Goal: Find specific page/section: Find specific page/section

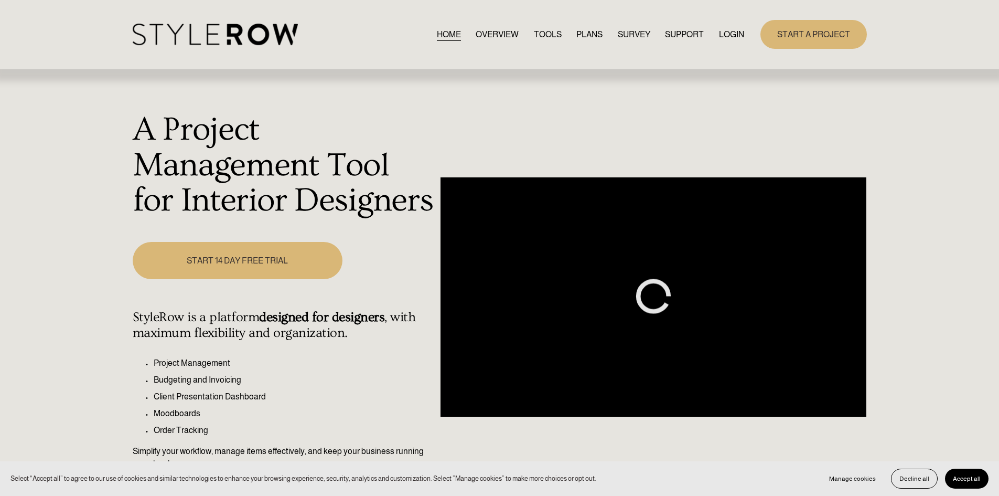
click at [730, 29] on link "LOGIN" at bounding box center [731, 34] width 25 height 14
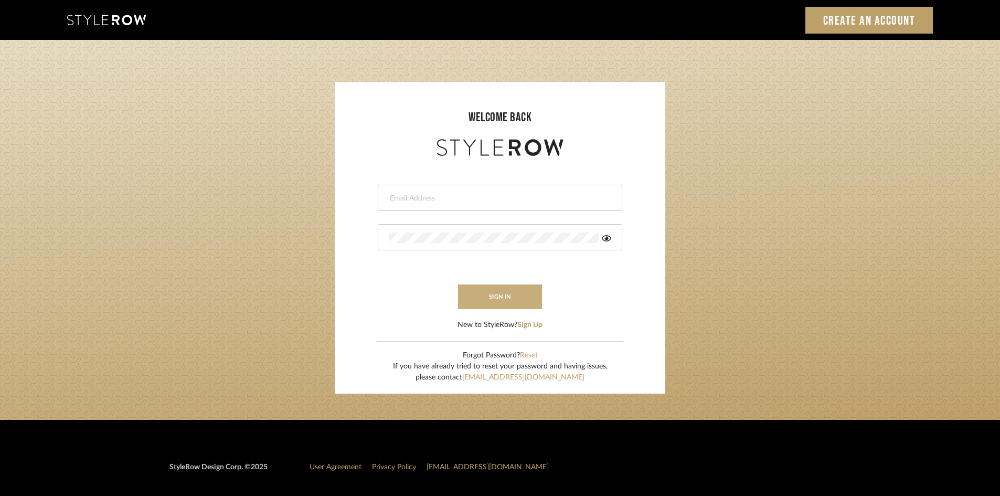
type input "[EMAIL_ADDRESS][DOMAIN_NAME]"
click at [504, 295] on button "sign in" at bounding box center [500, 296] width 84 height 25
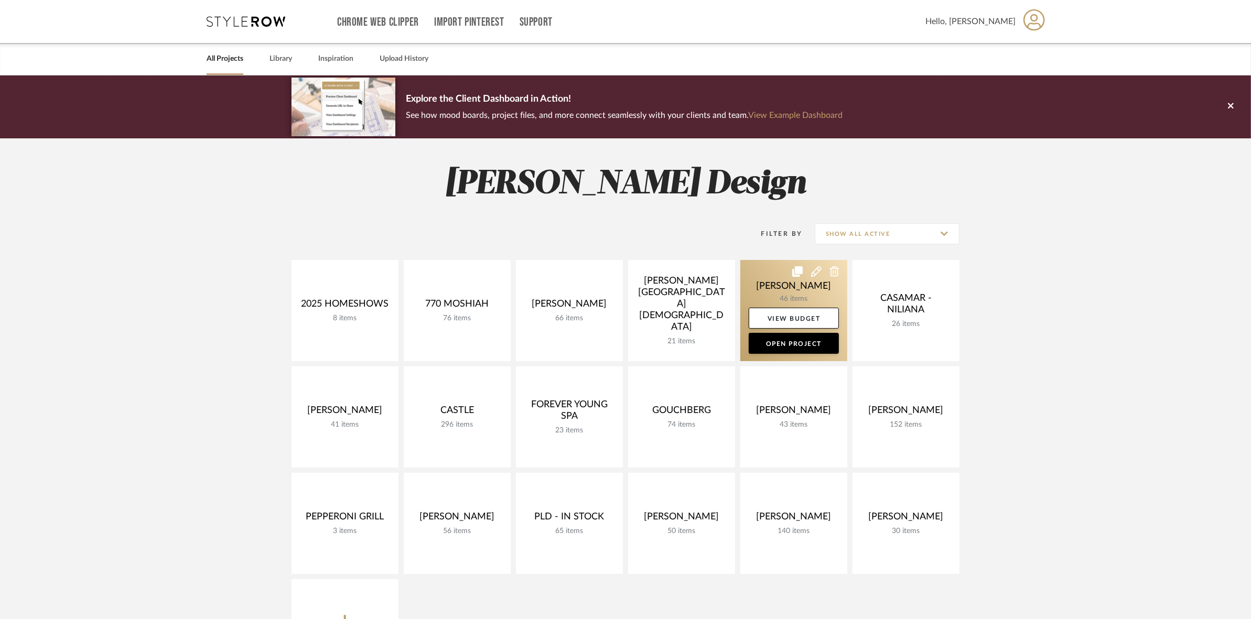
click at [775, 279] on link at bounding box center [793, 310] width 107 height 101
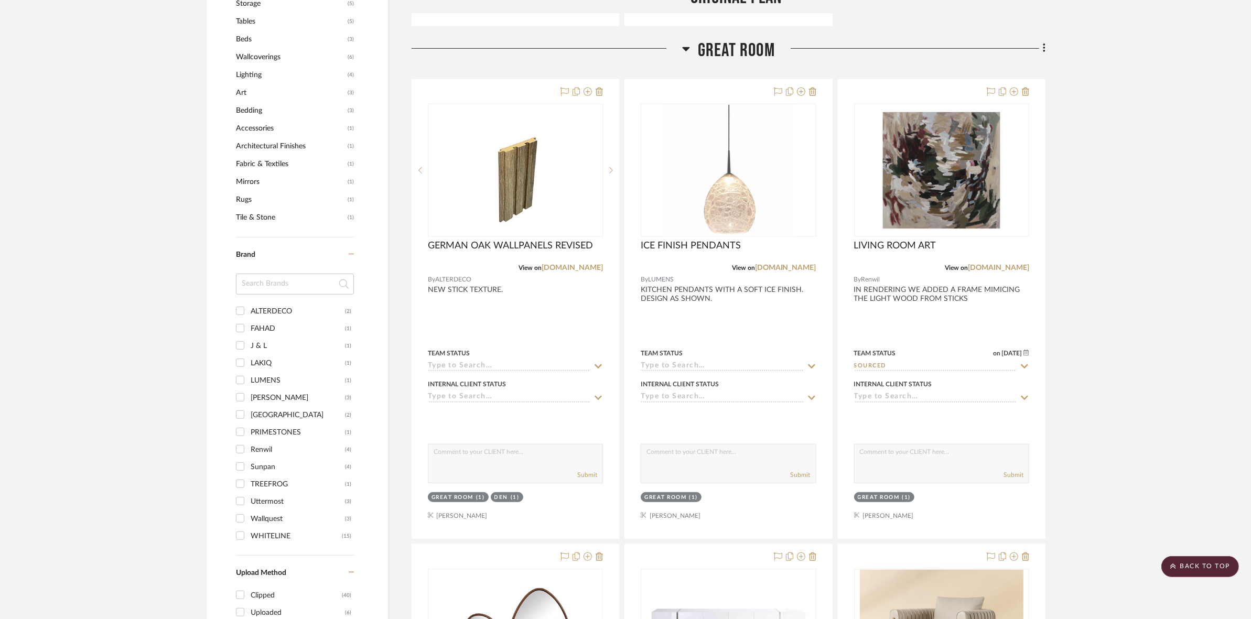
scroll to position [721, 0]
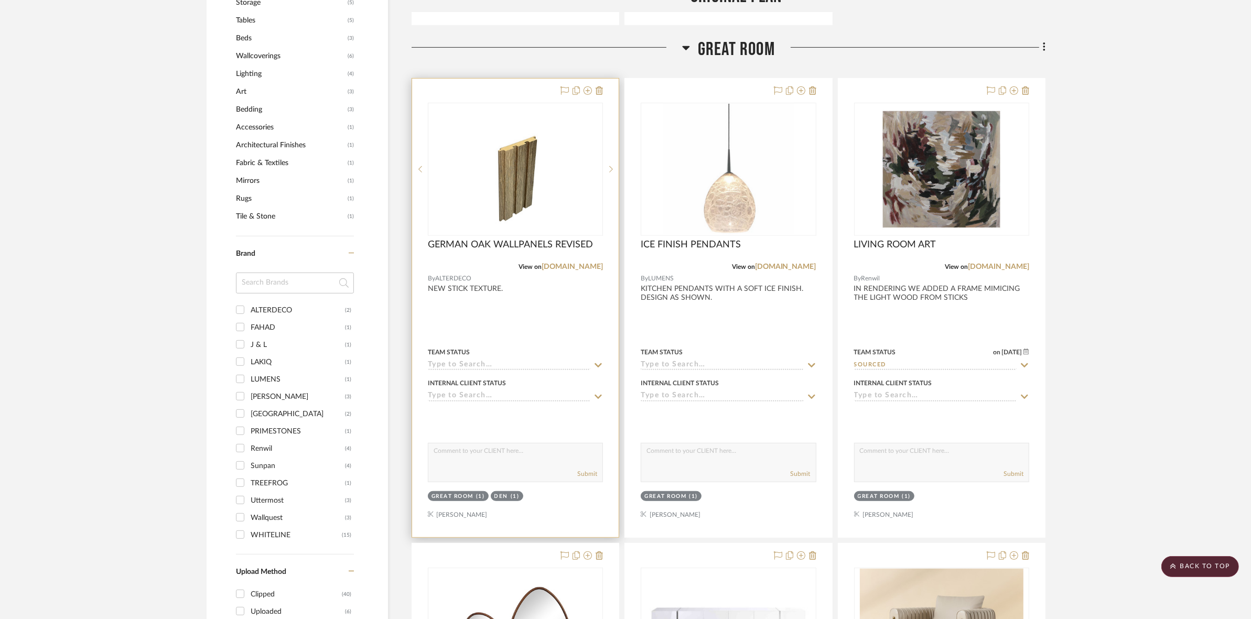
click at [0, 0] on div at bounding box center [0, 0] width 0 height 0
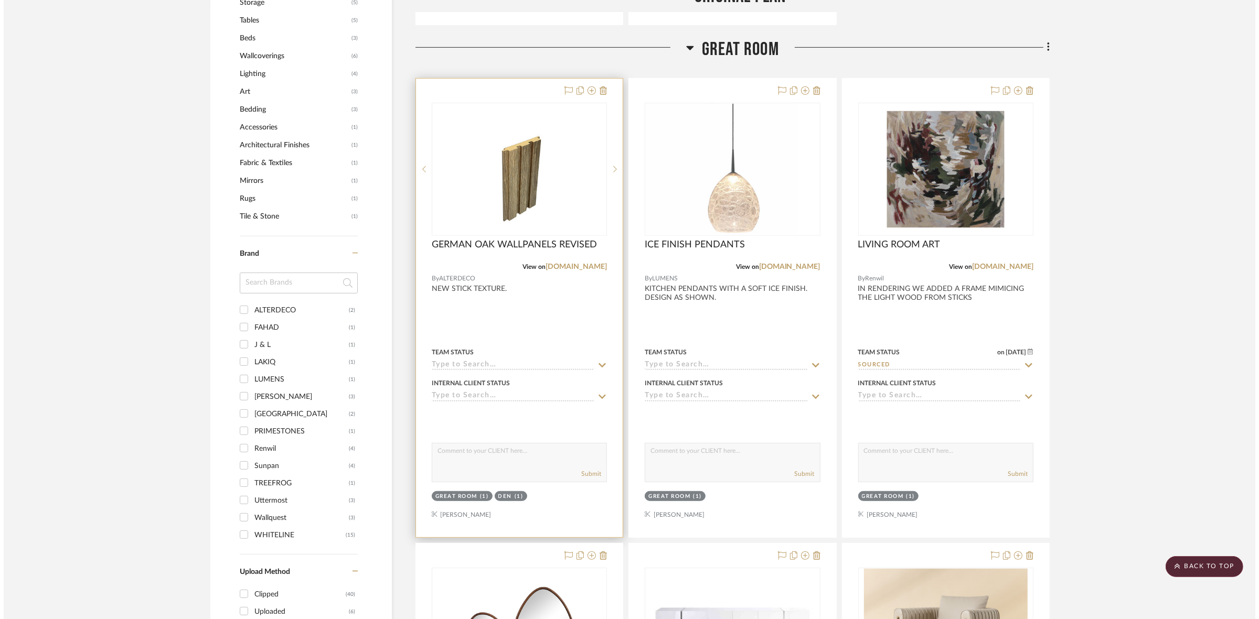
scroll to position [0, 0]
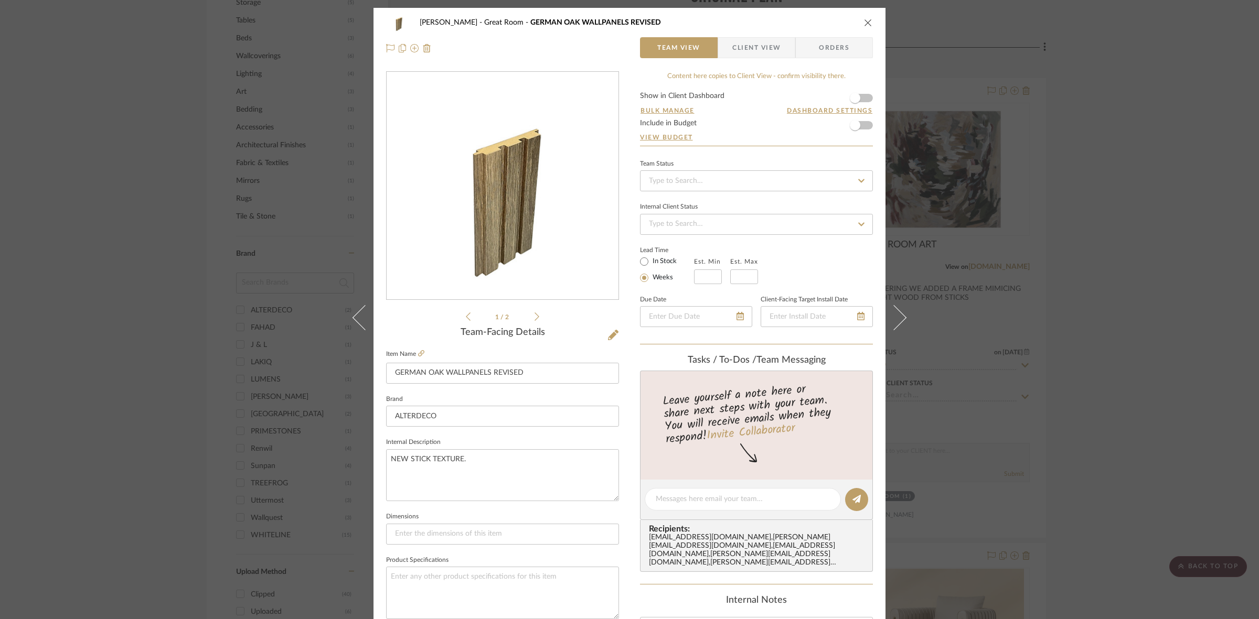
click at [534, 315] on icon at bounding box center [536, 316] width 5 height 9
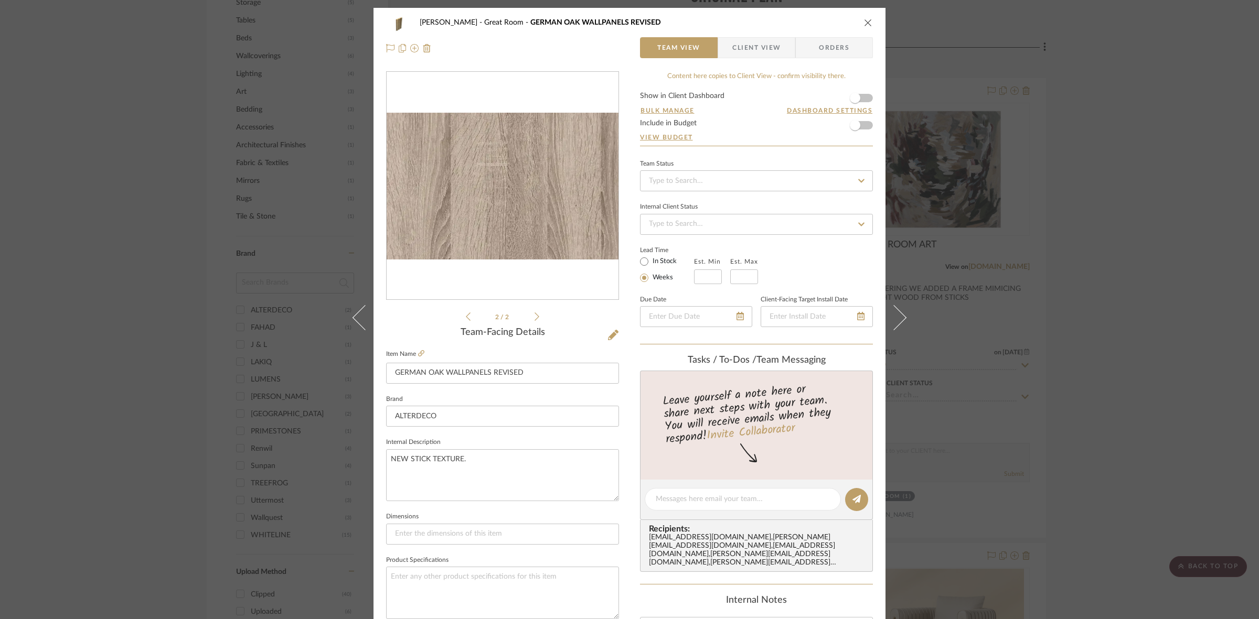
click at [466, 315] on icon at bounding box center [468, 316] width 5 height 9
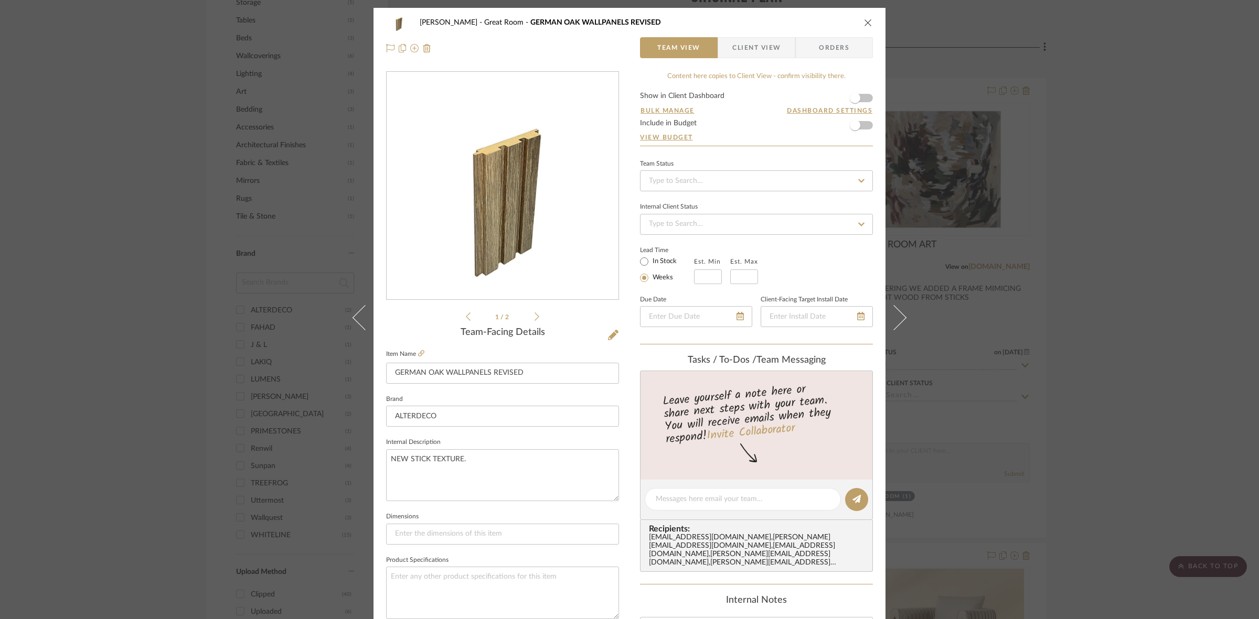
click at [534, 317] on icon at bounding box center [536, 316] width 5 height 9
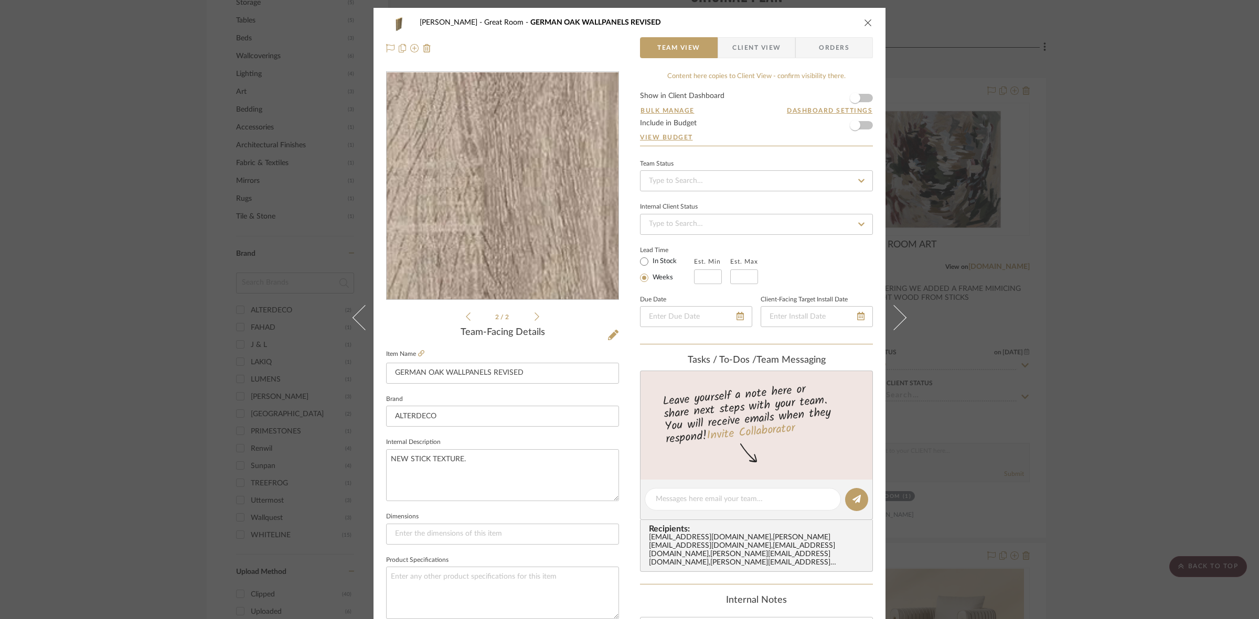
click at [510, 151] on img "1" at bounding box center [502, 186] width 232 height 147
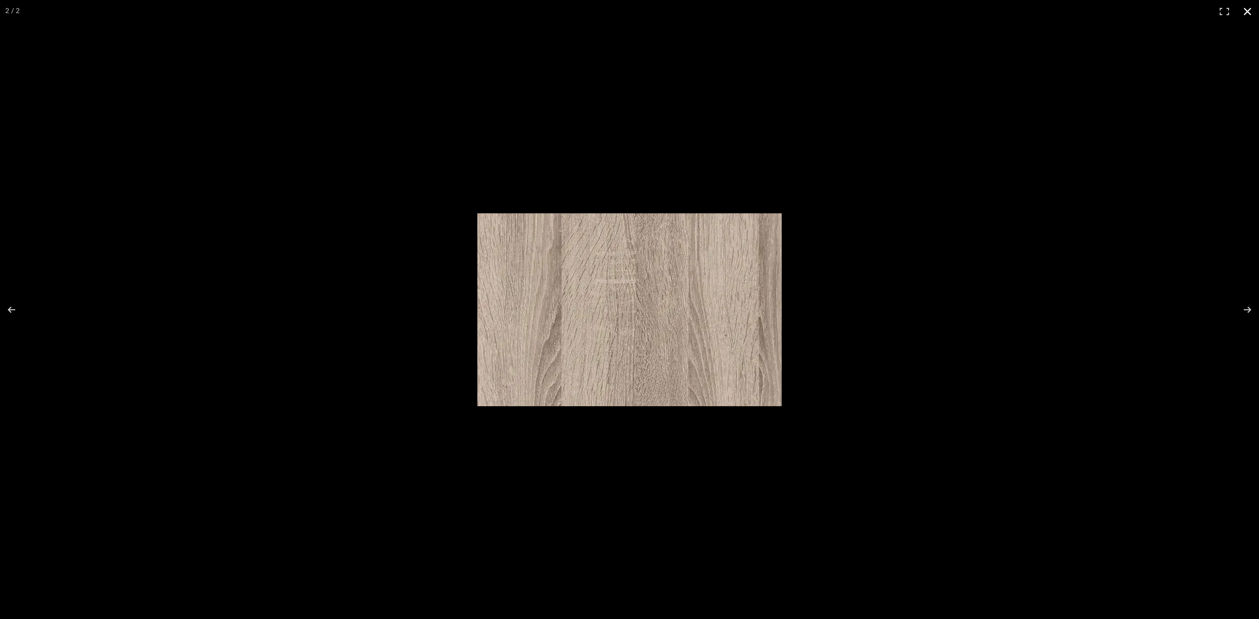
click at [299, 307] on div at bounding box center [629, 309] width 1259 height 619
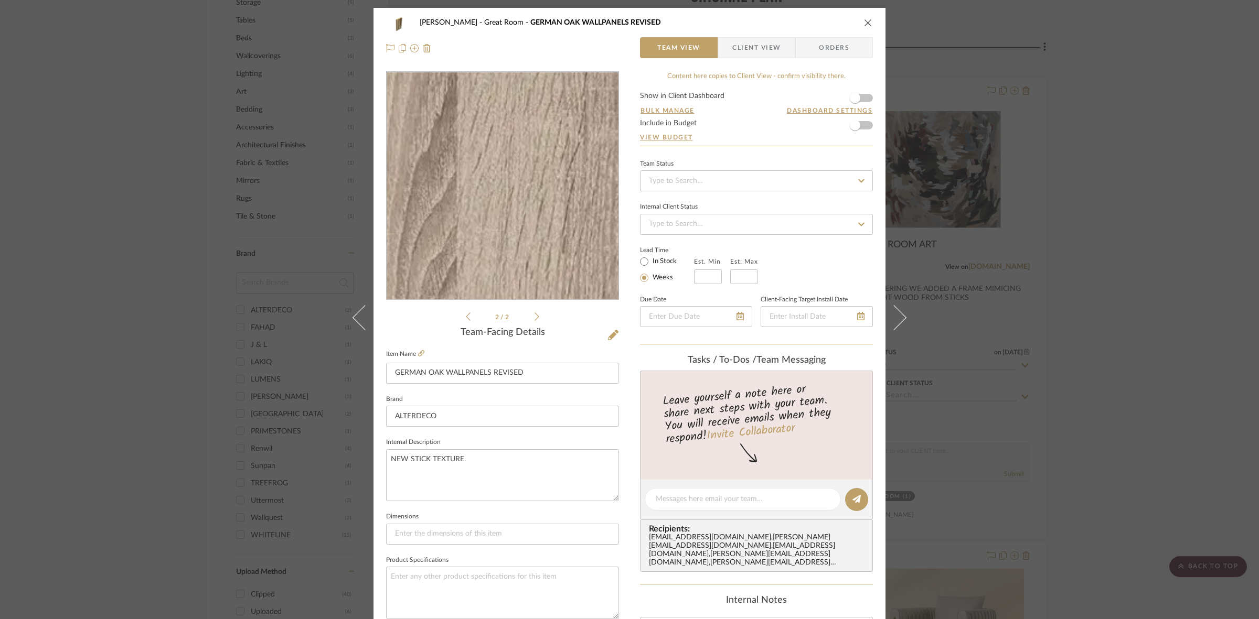
click at [462, 221] on img "1" at bounding box center [502, 186] width 232 height 147
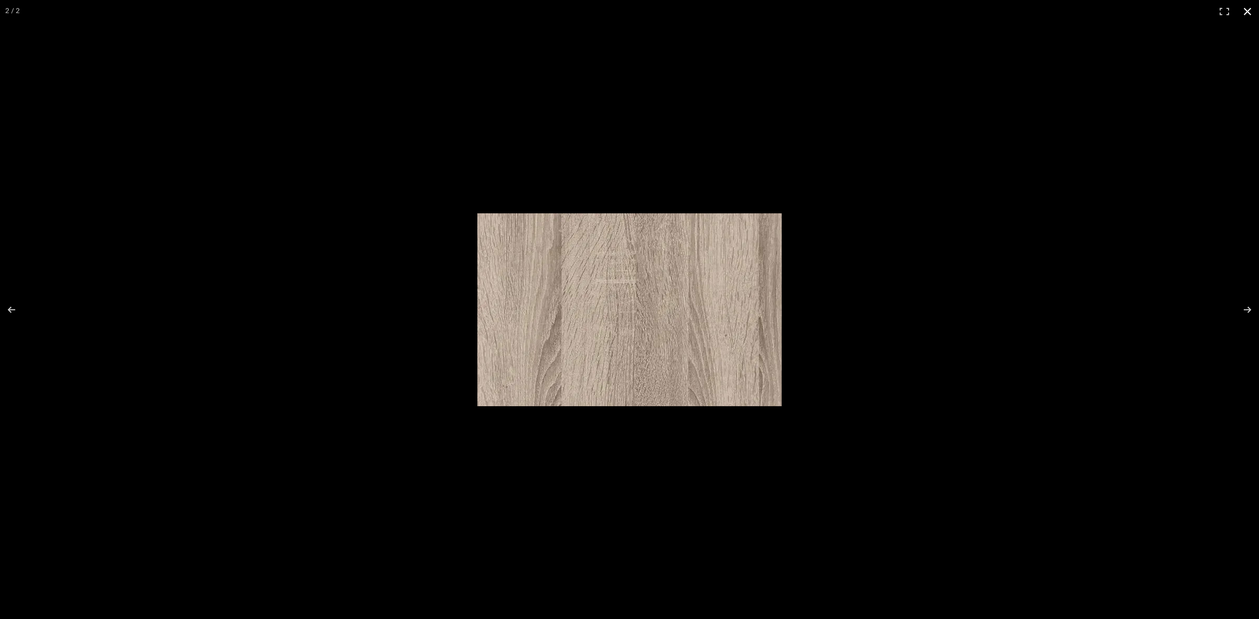
click at [103, 218] on div at bounding box center [629, 309] width 1259 height 619
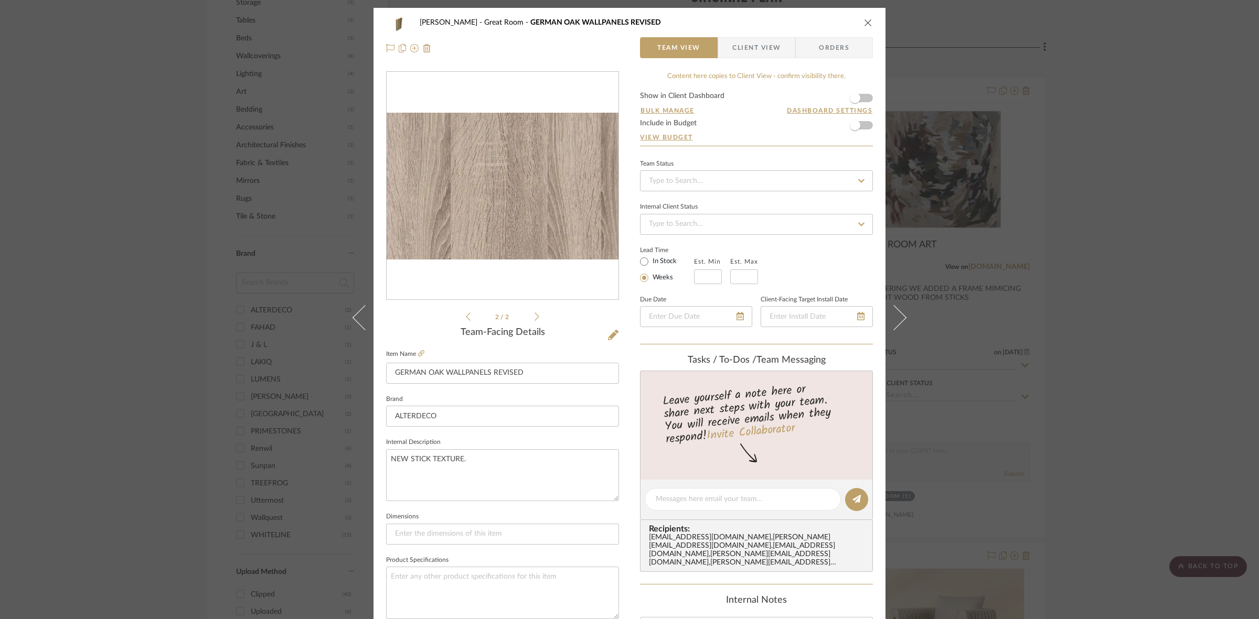
click at [126, 234] on div "CASAMAR - MARIO Great Room GERMAN OAK WALLPANELS REVISED Team View Client View …" at bounding box center [629, 309] width 1259 height 619
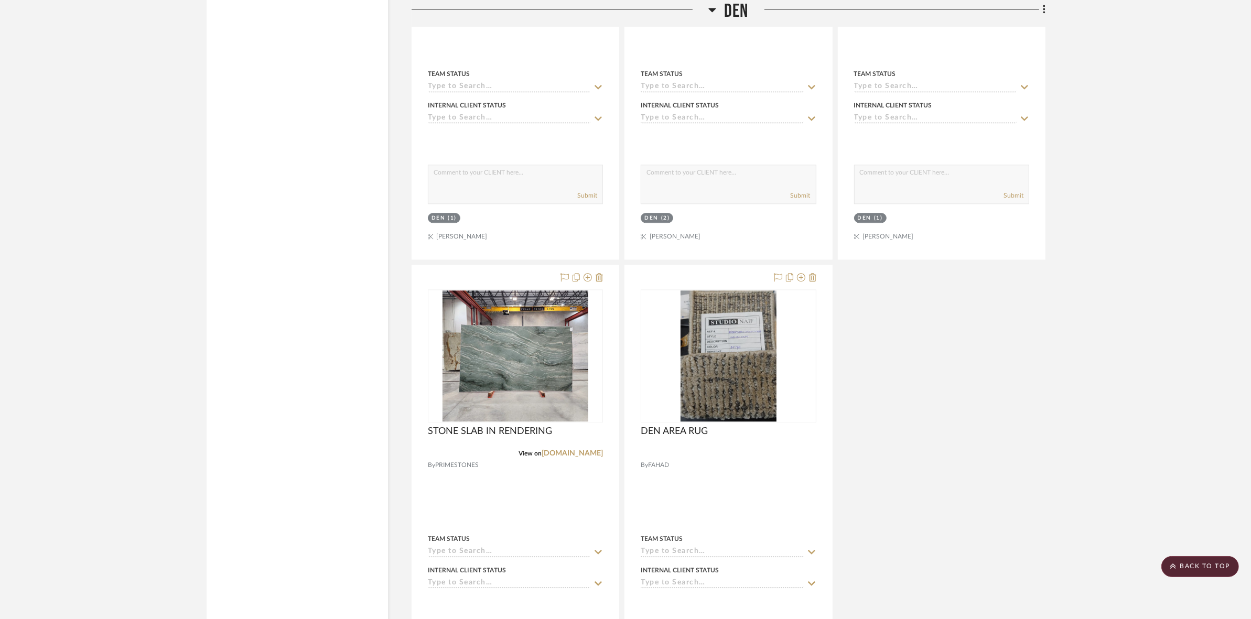
scroll to position [3409, 0]
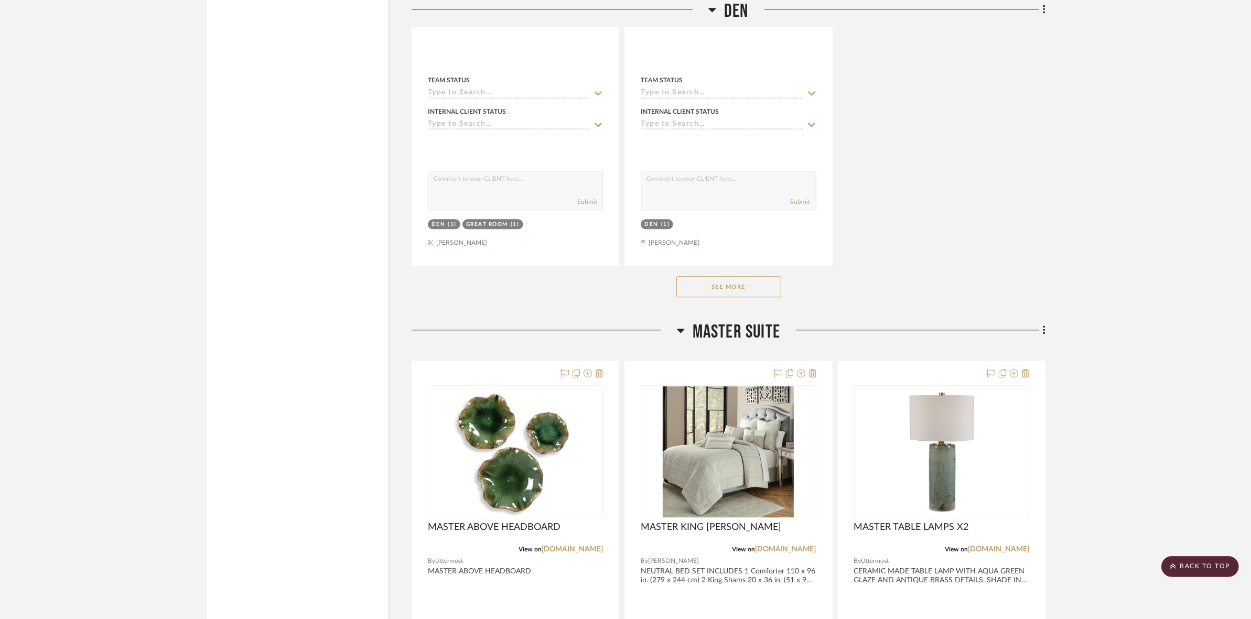
click at [757, 284] on button "See More" at bounding box center [728, 286] width 105 height 21
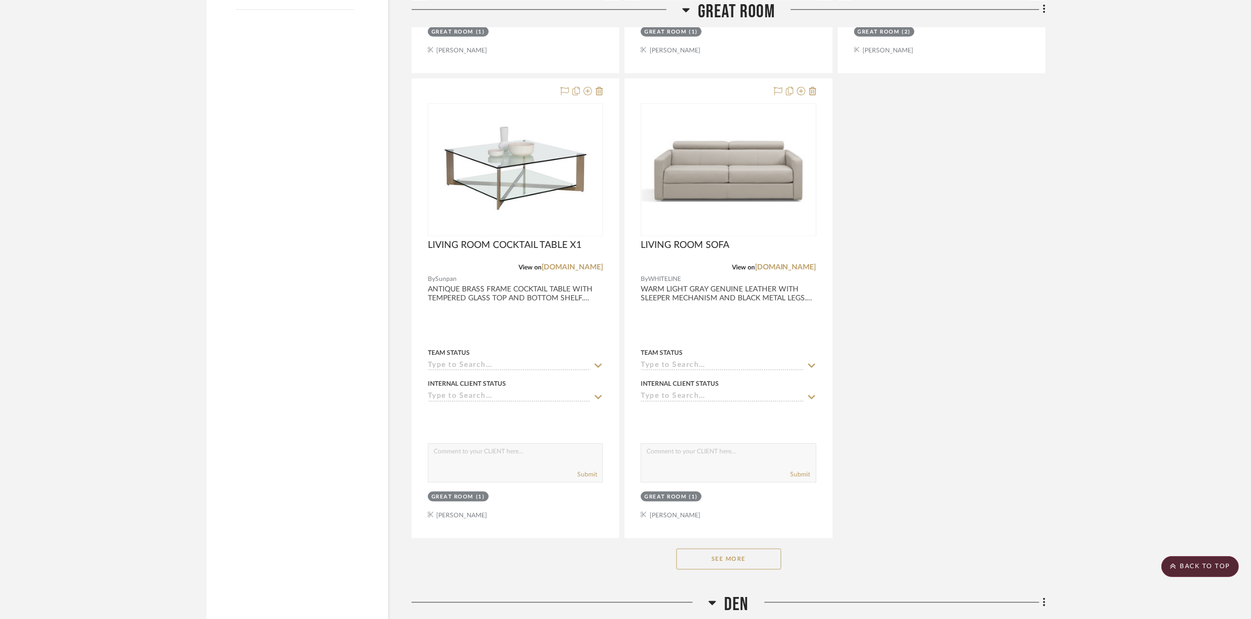
scroll to position [1901, 0]
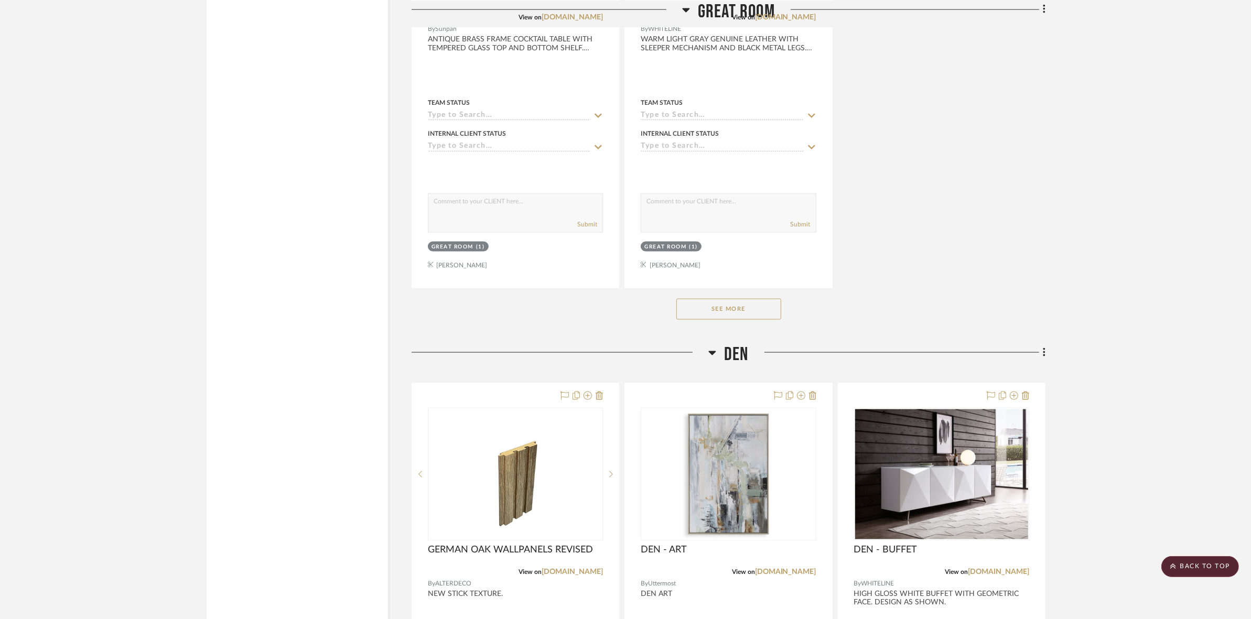
click at [745, 307] on button "See More" at bounding box center [728, 309] width 105 height 21
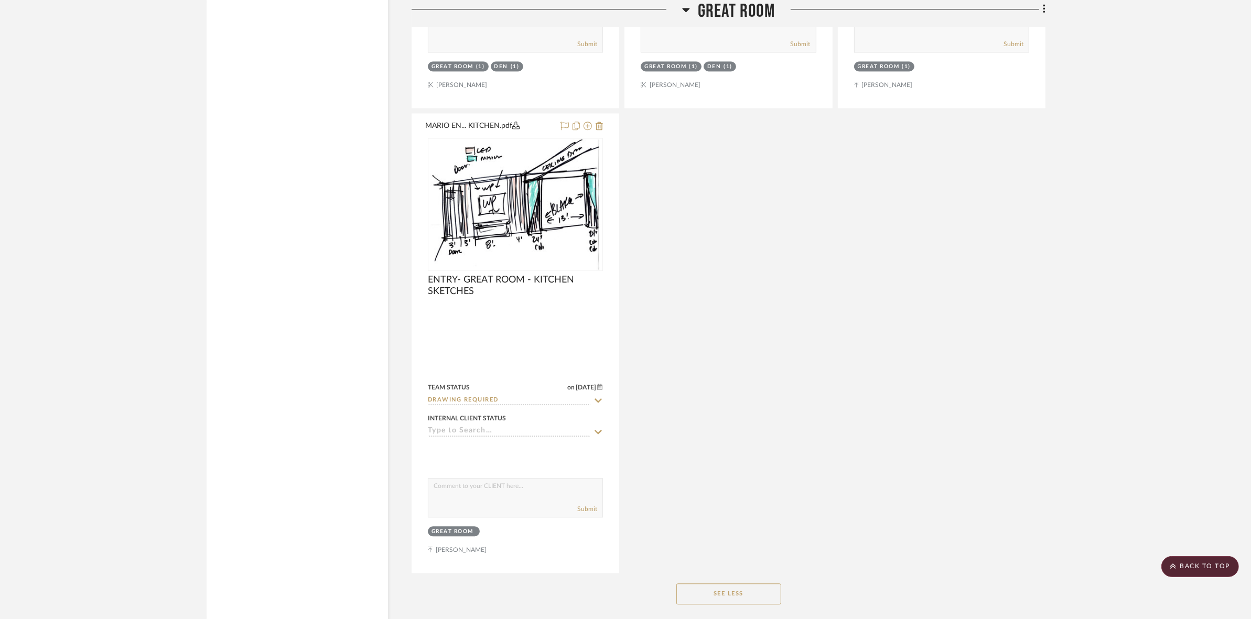
scroll to position [3015, 0]
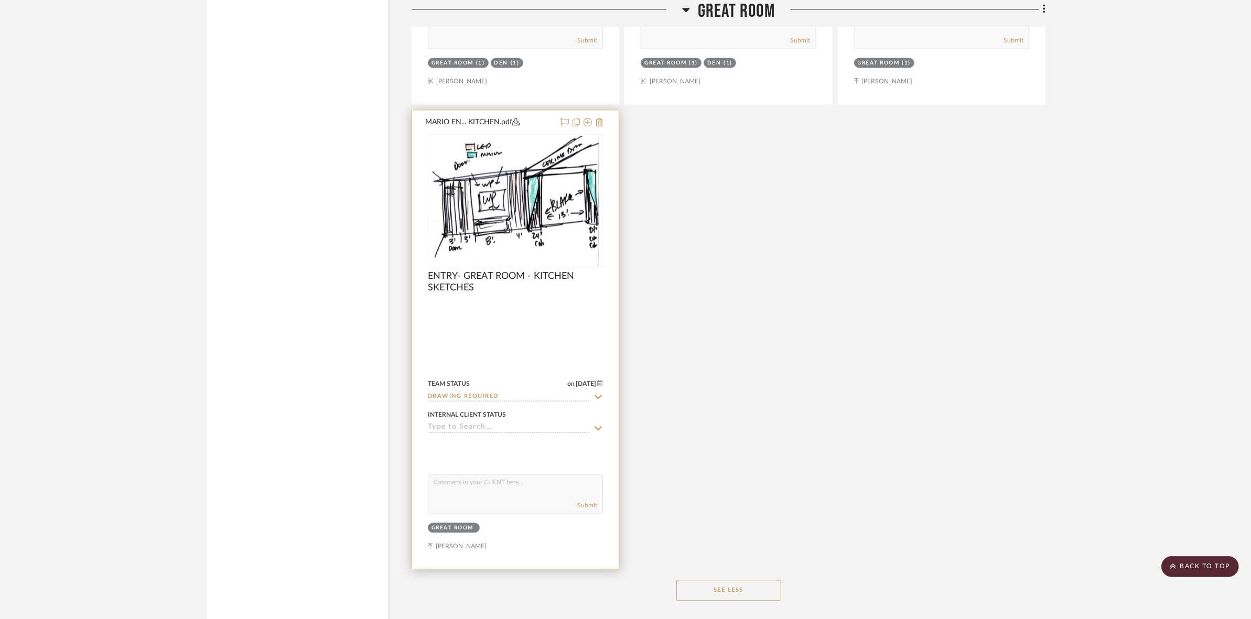
click at [0, 0] on img at bounding box center [0, 0] width 0 height 0
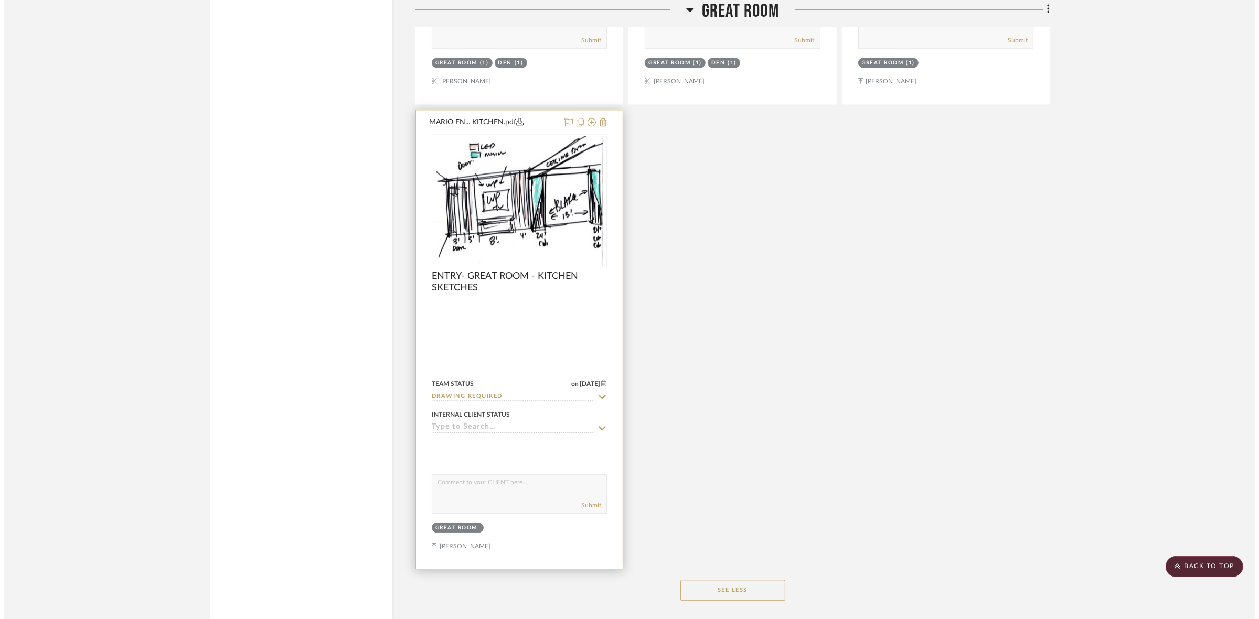
scroll to position [0, 0]
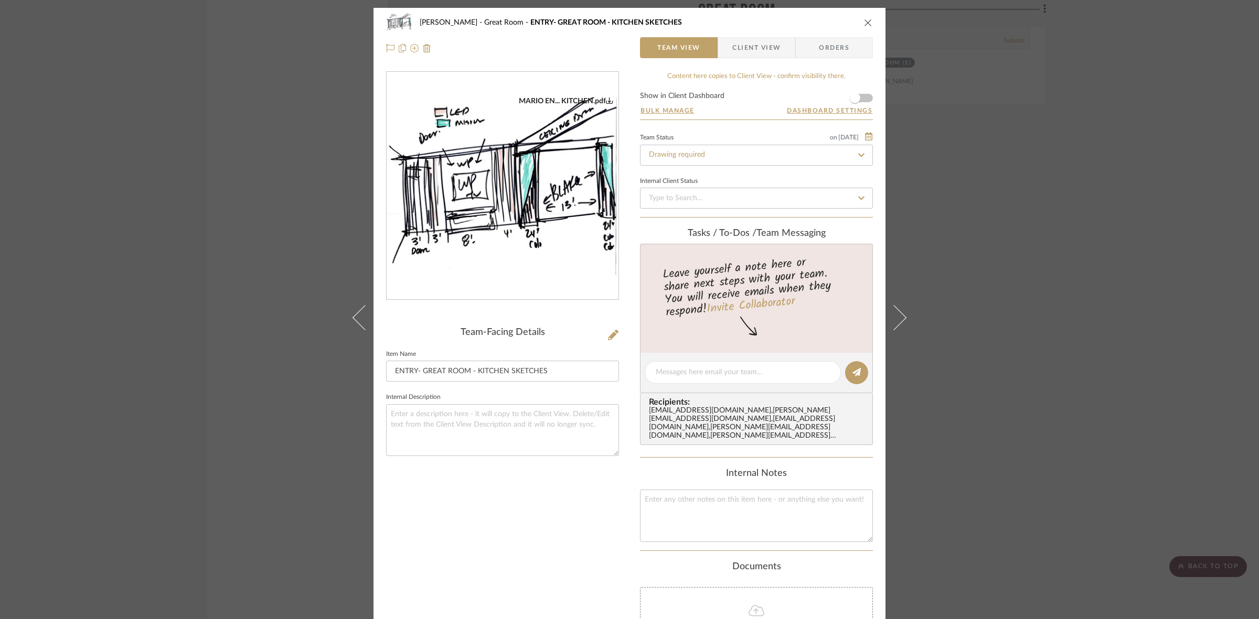
click at [513, 195] on img "0" at bounding box center [502, 185] width 232 height 179
drag, startPoint x: 113, startPoint y: 297, endPoint x: 370, endPoint y: 578, distance: 380.5
click at [126, 305] on div "CASAMAR - MARIO Great Room ENTRY- GREAT ROOM - KITCHEN SKETCHES Team View Clien…" at bounding box center [629, 309] width 1259 height 619
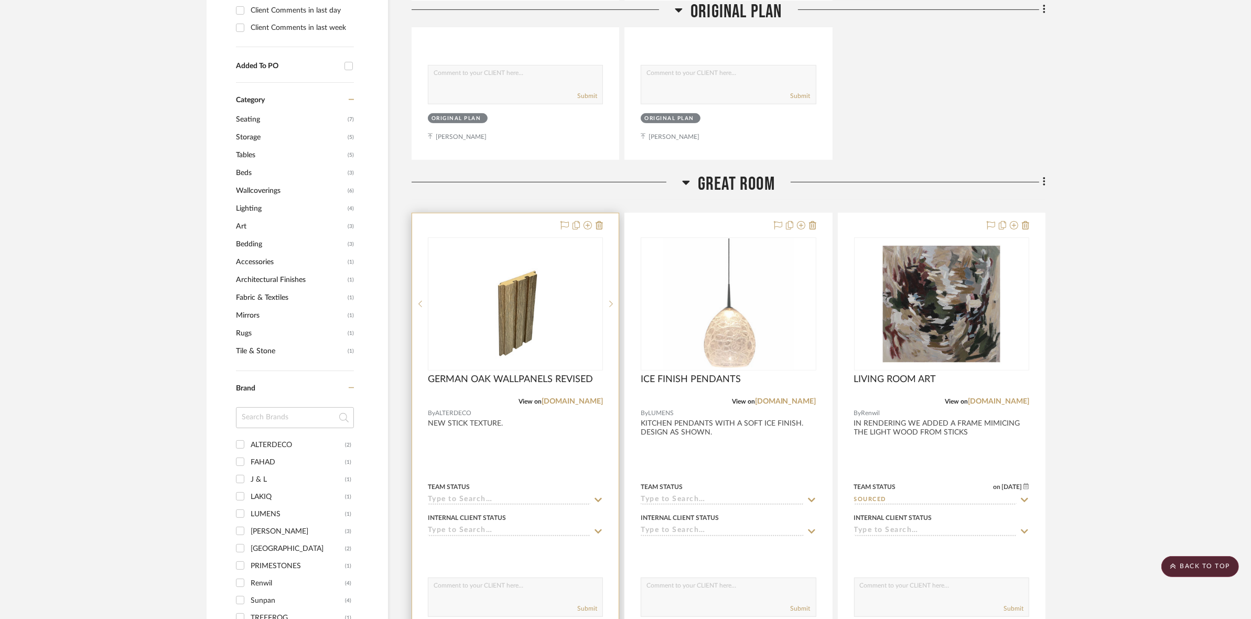
scroll to position [590, 0]
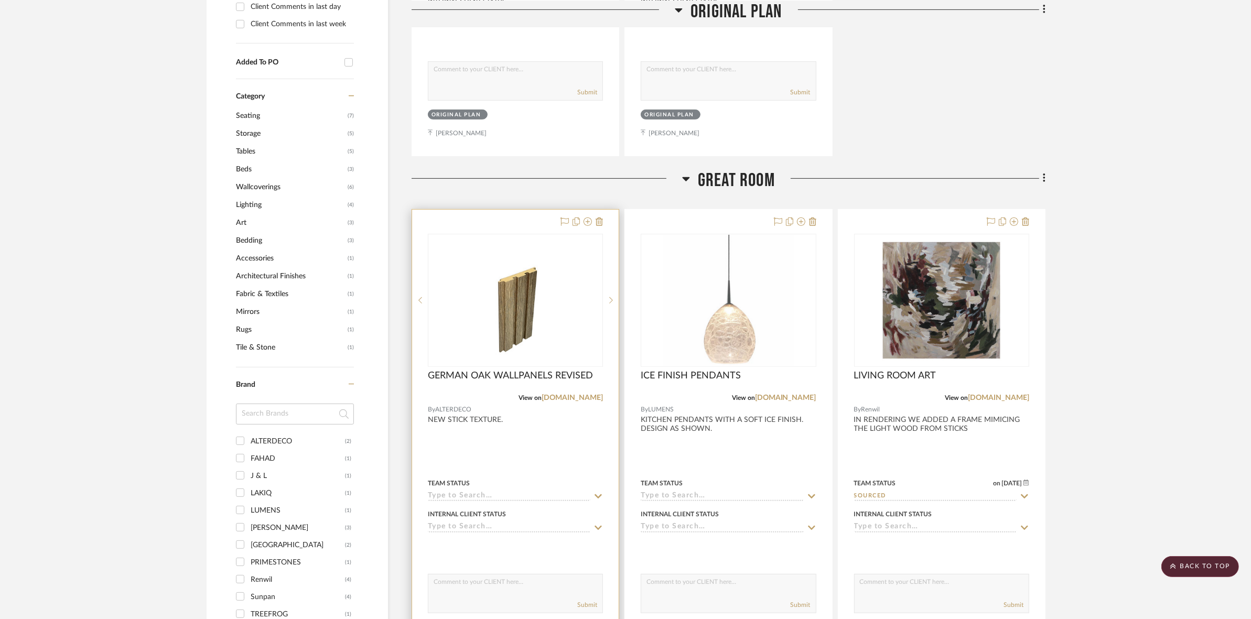
click at [521, 345] on img "0" at bounding box center [515, 300] width 105 height 131
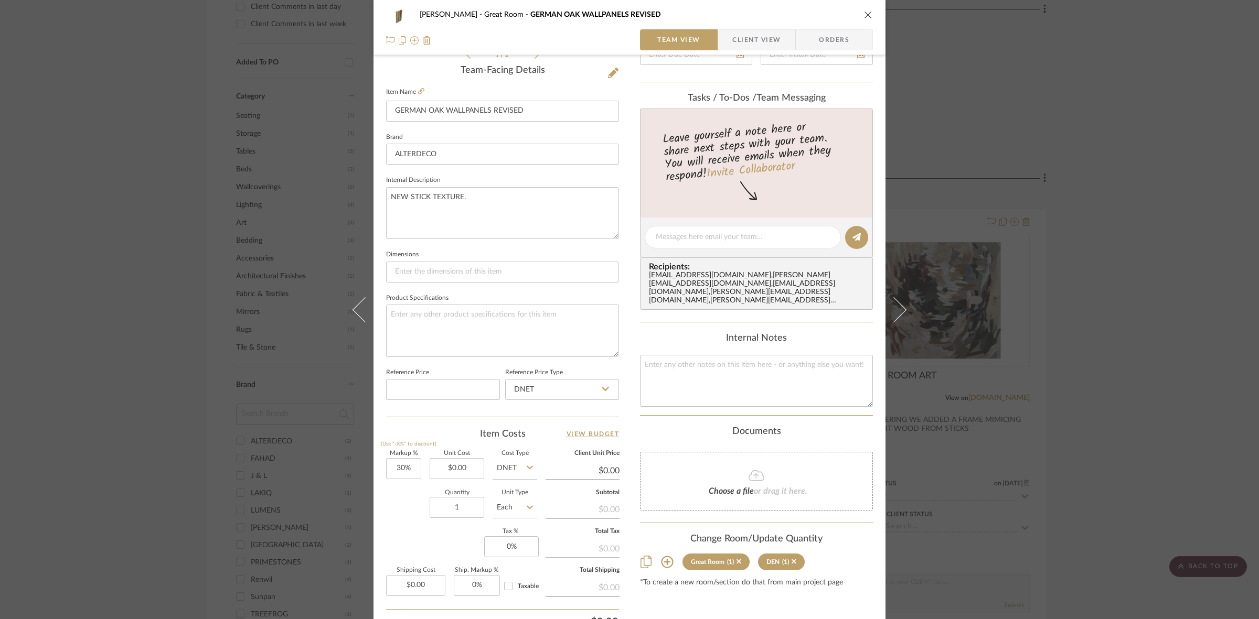
scroll to position [0, 0]
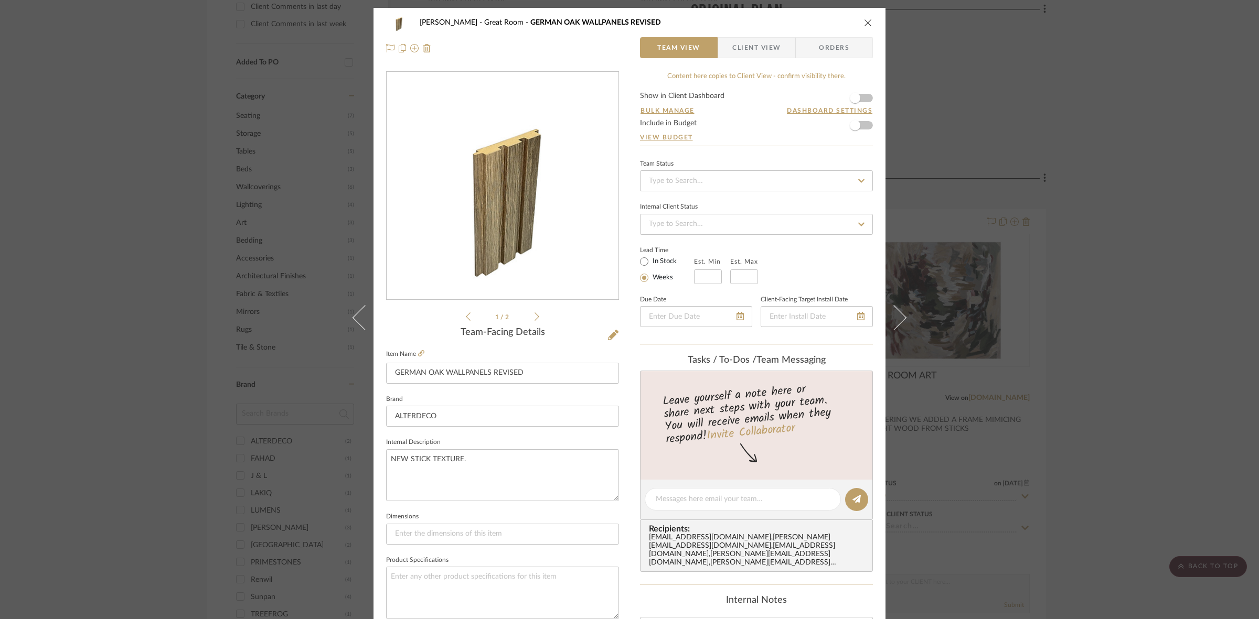
click at [499, 205] on img "0" at bounding box center [502, 186] width 182 height 228
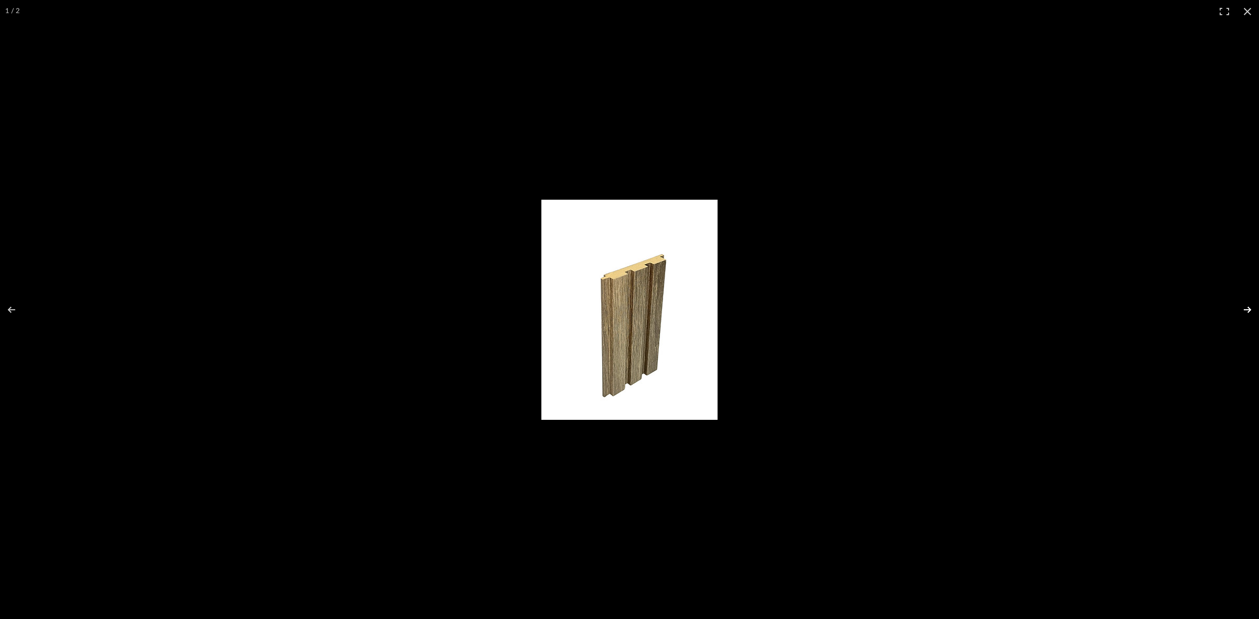
click at [1250, 304] on button at bounding box center [1240, 310] width 37 height 52
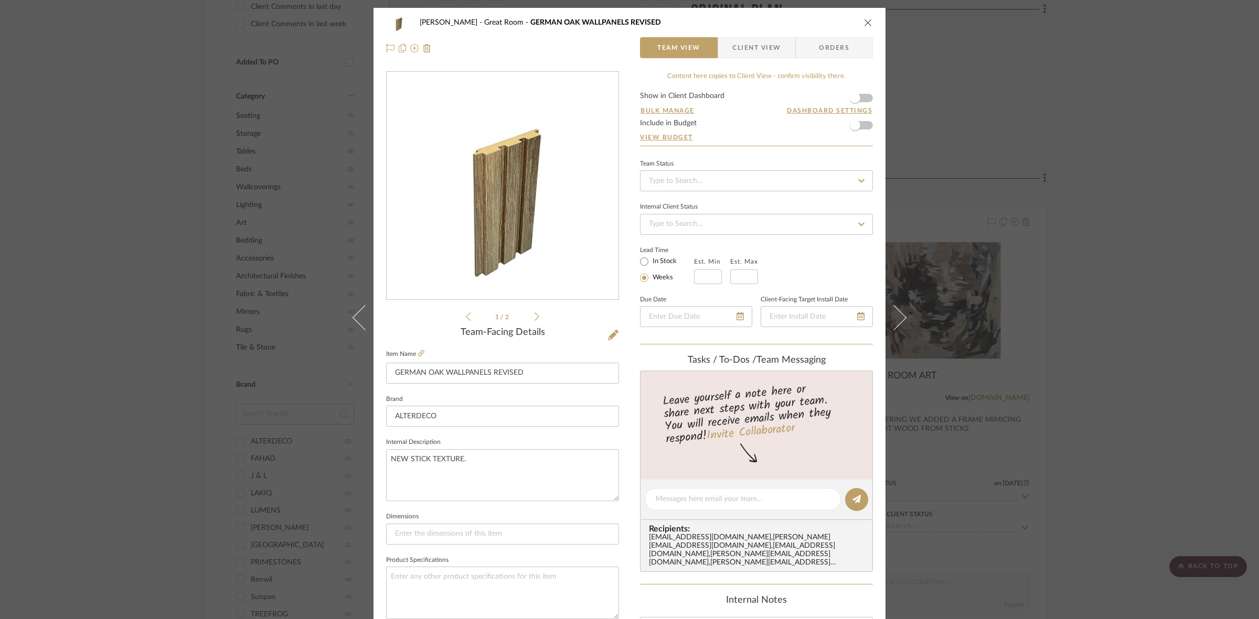
drag, startPoint x: 647, startPoint y: 248, endPoint x: 452, endPoint y: 198, distance: 201.0
click at [452, 198] on img "0" at bounding box center [502, 186] width 182 height 228
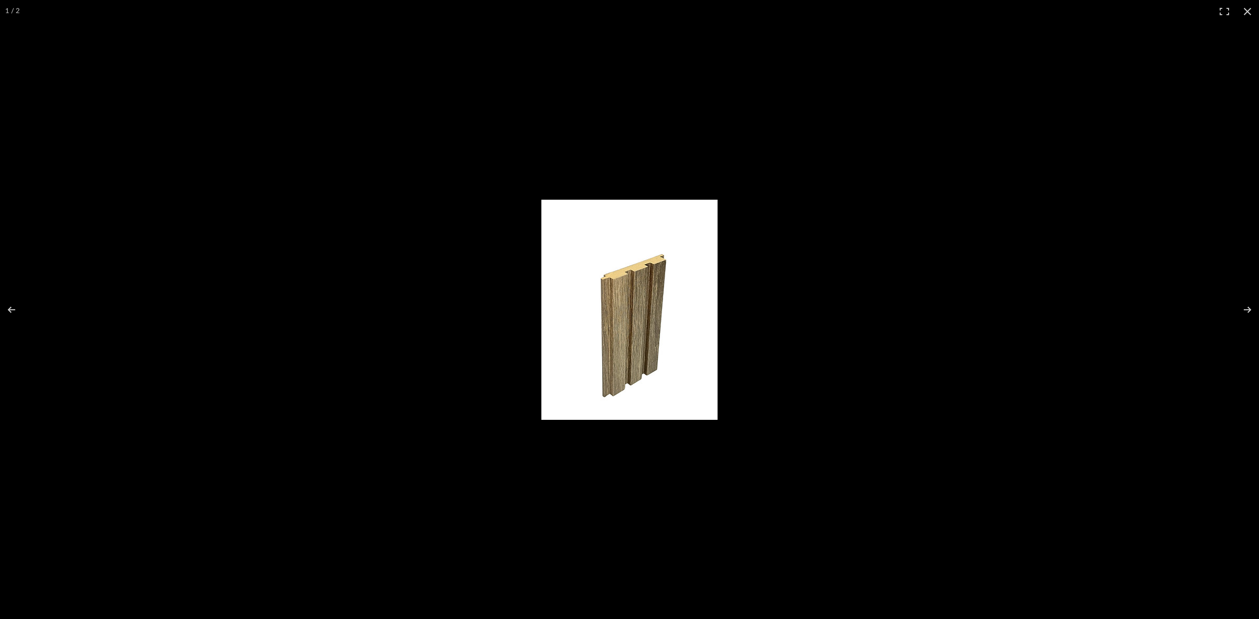
click at [670, 274] on img at bounding box center [629, 310] width 176 height 220
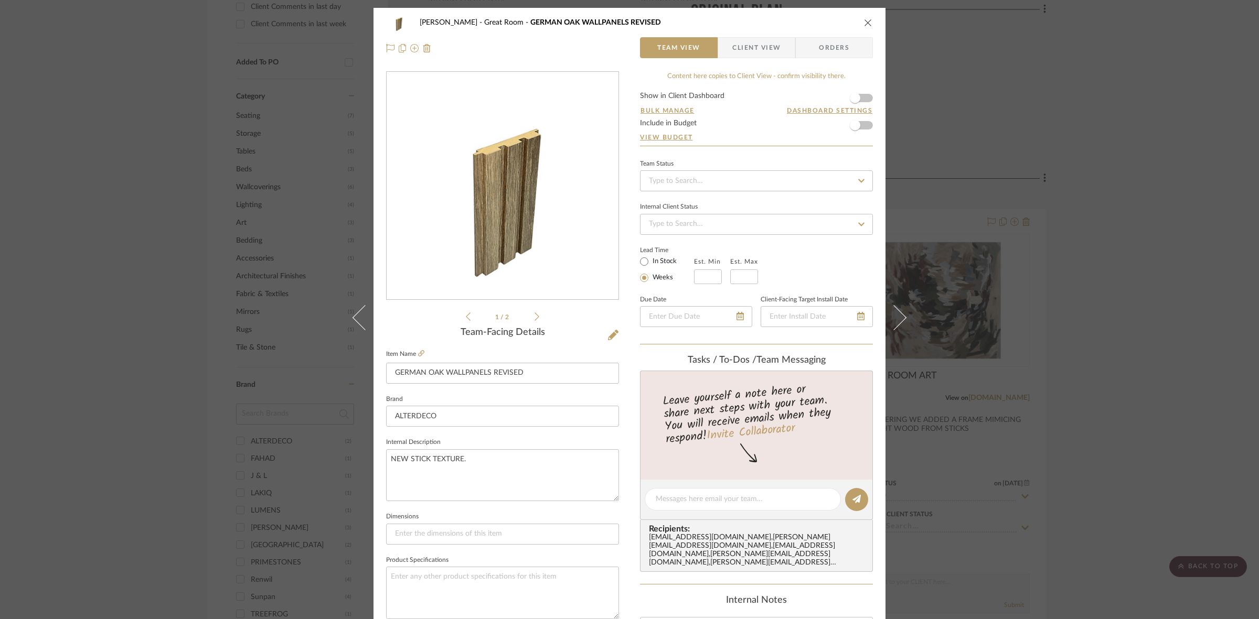
click at [534, 315] on icon at bounding box center [536, 316] width 5 height 9
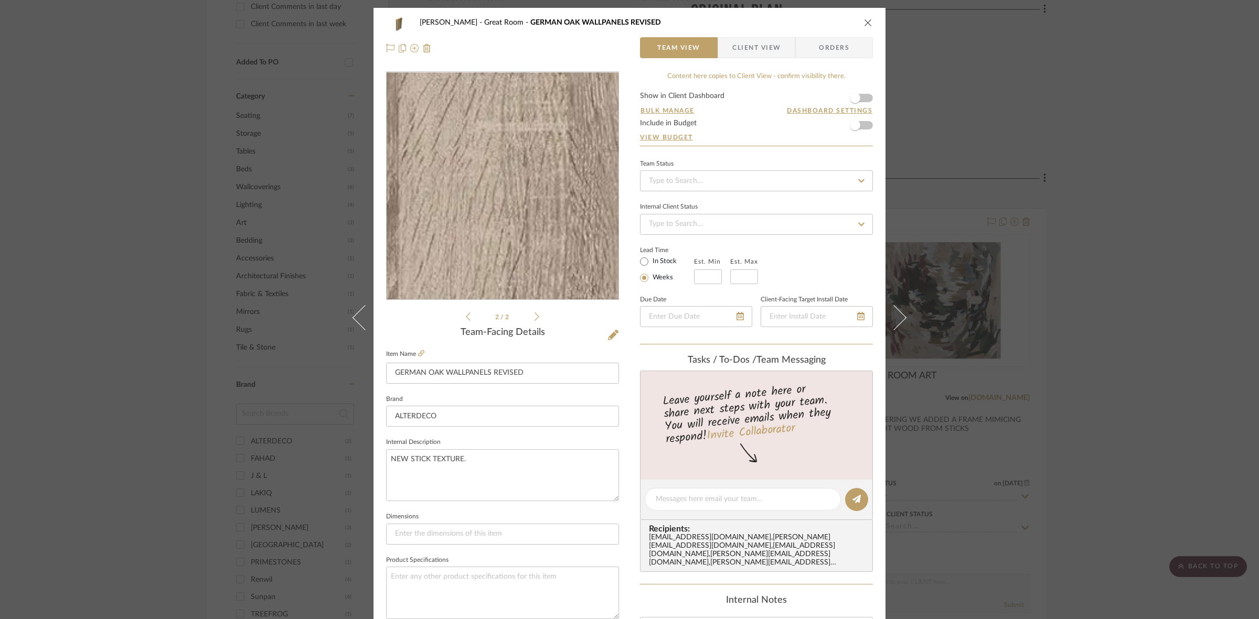
click at [549, 210] on img "1" at bounding box center [502, 186] width 232 height 147
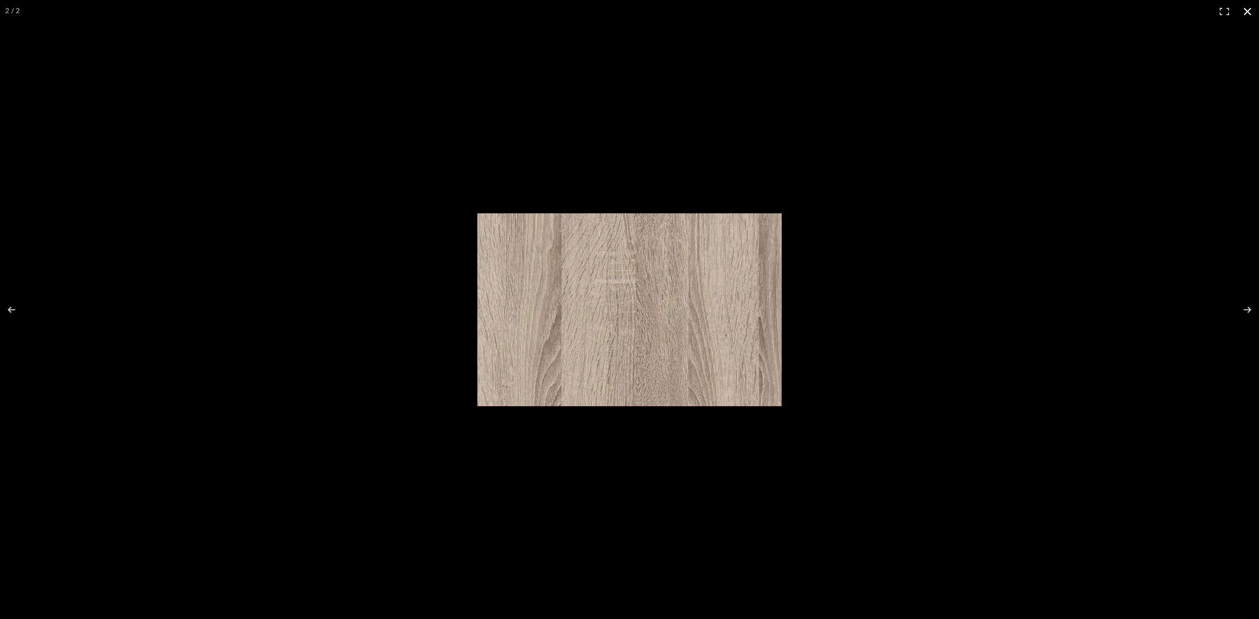
click at [908, 345] on div at bounding box center [629, 309] width 1259 height 619
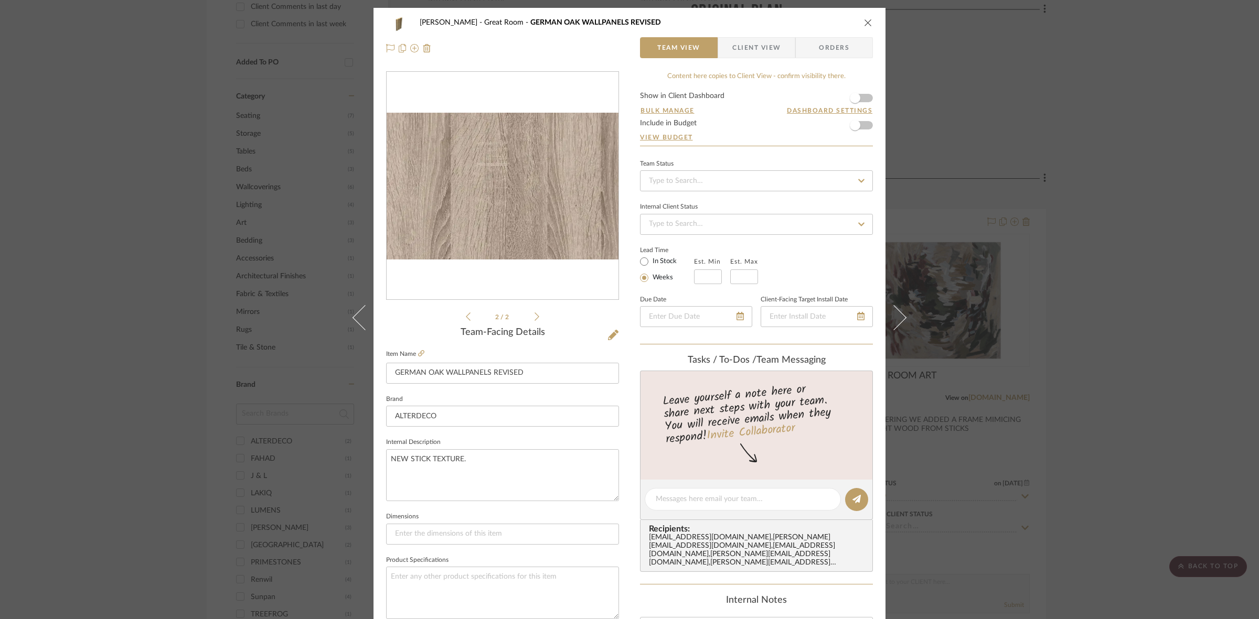
click at [114, 330] on div "CASAMAR - MARIO Great Room GERMAN OAK WALLPANELS REVISED Team View Client View …" at bounding box center [629, 309] width 1259 height 619
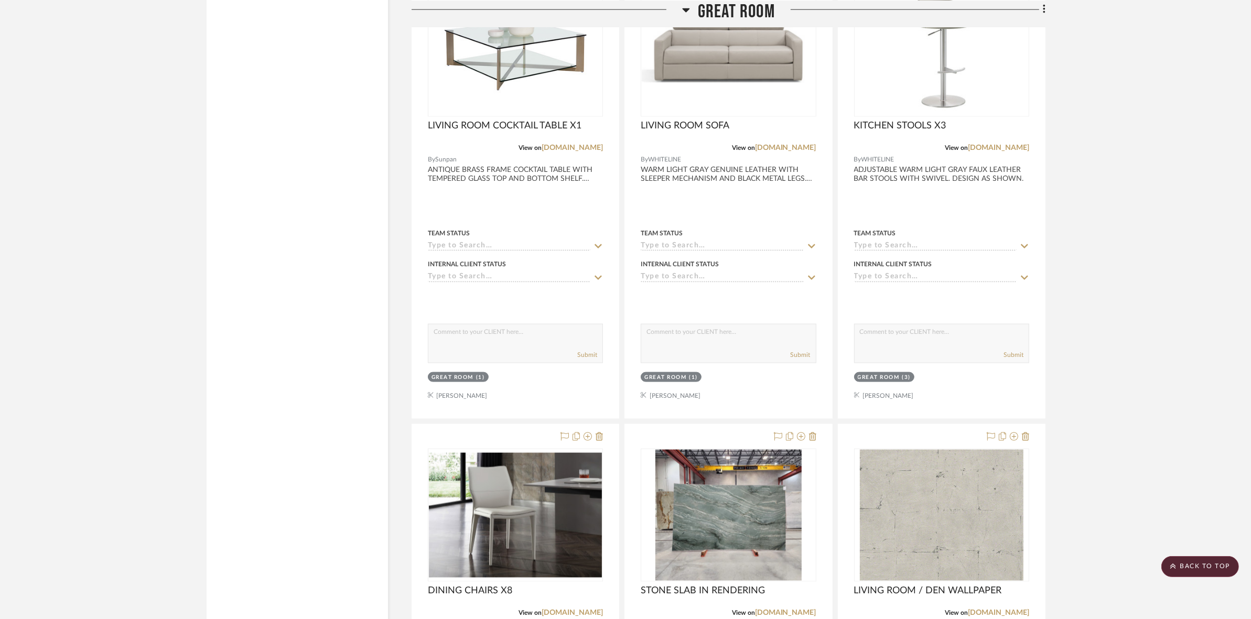
scroll to position [1770, 0]
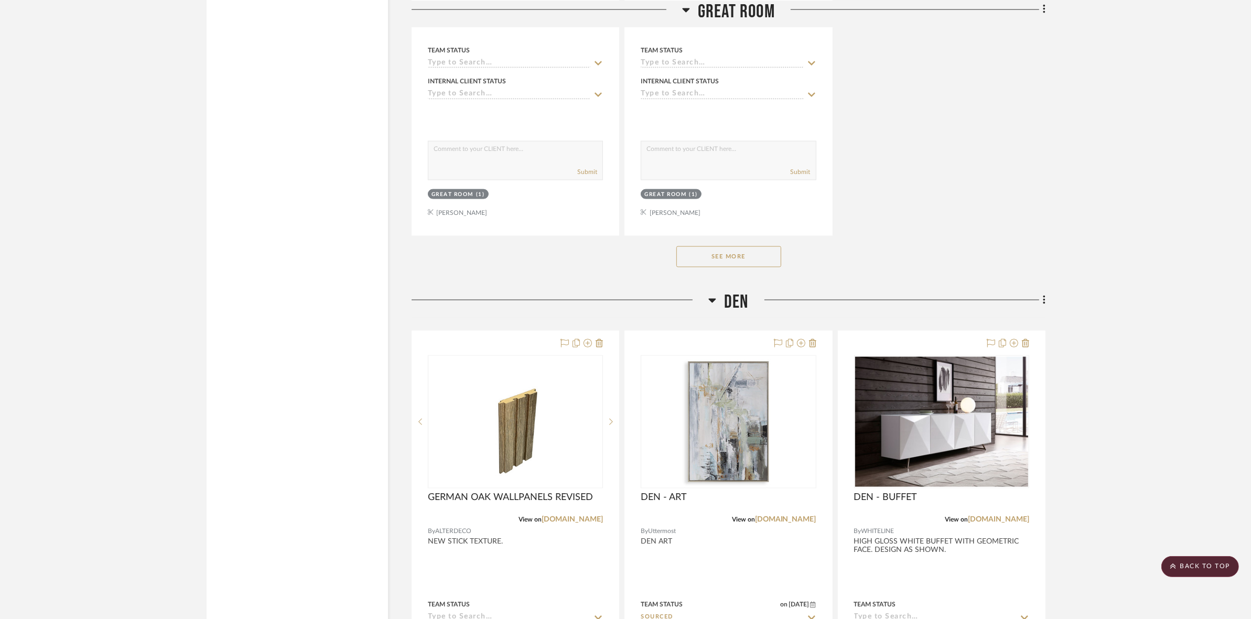
scroll to position [1967, 0]
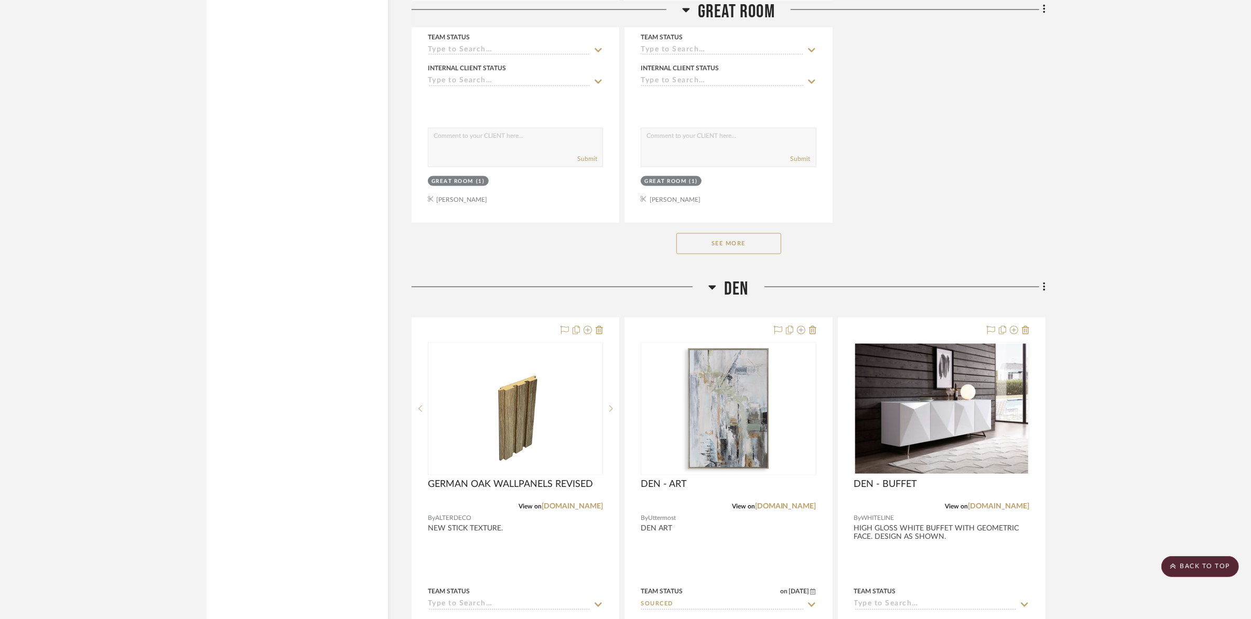
click at [719, 253] on button "See More" at bounding box center [728, 243] width 105 height 21
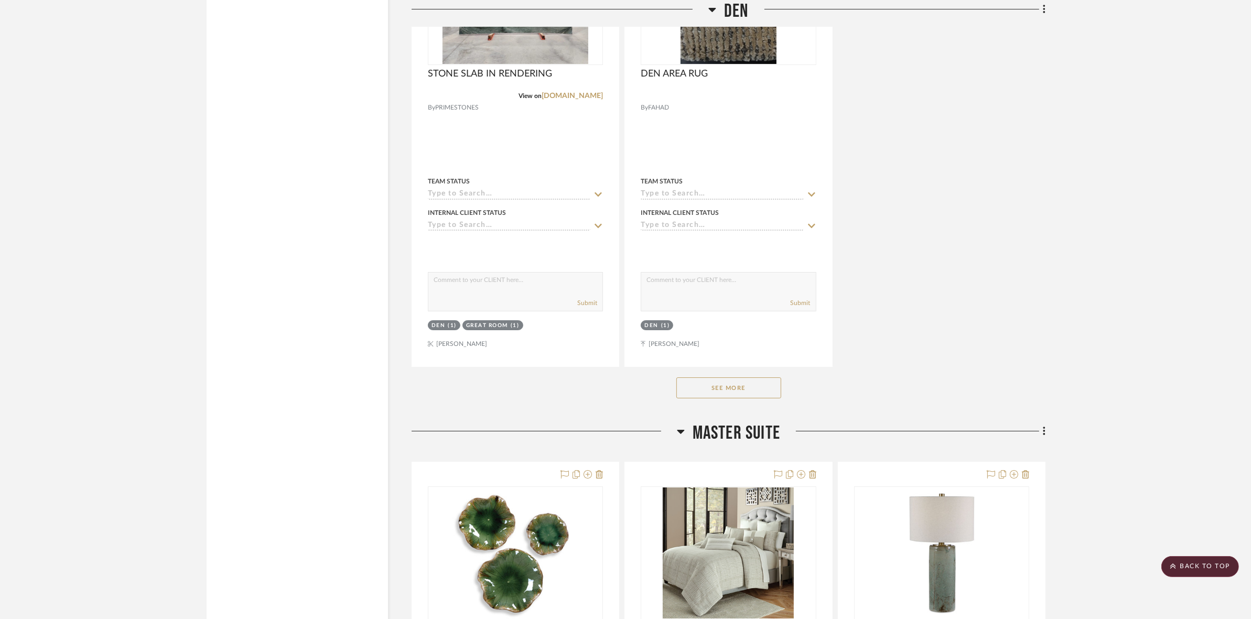
scroll to position [4720, 0]
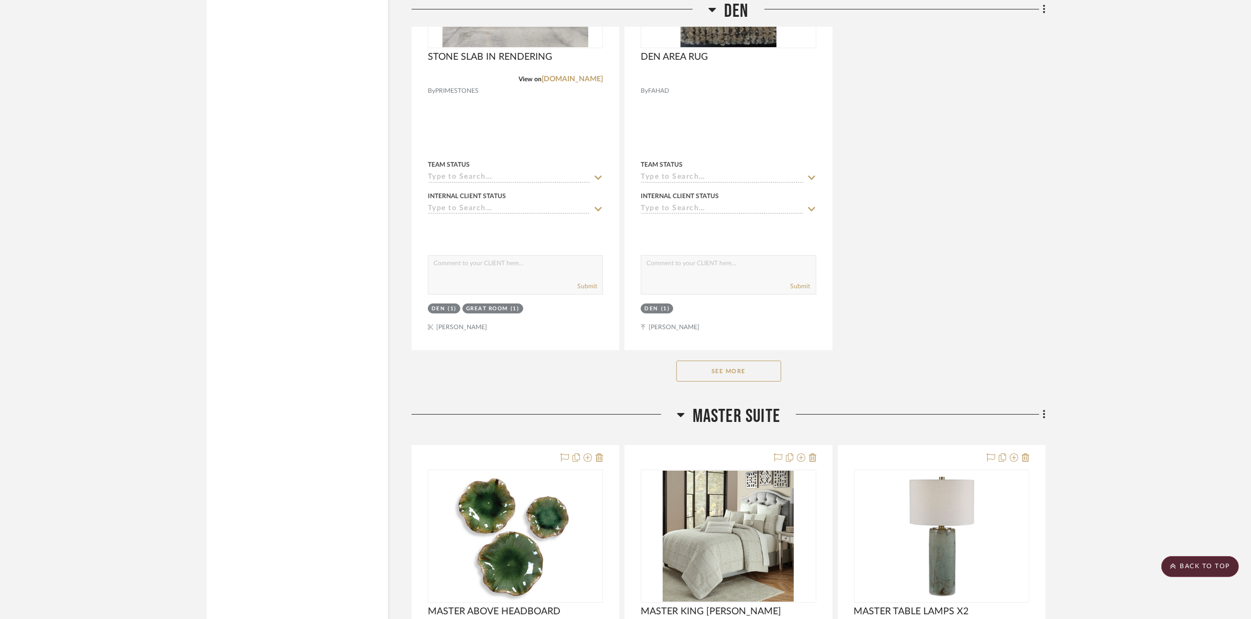
click at [754, 374] on button "See More" at bounding box center [728, 371] width 105 height 21
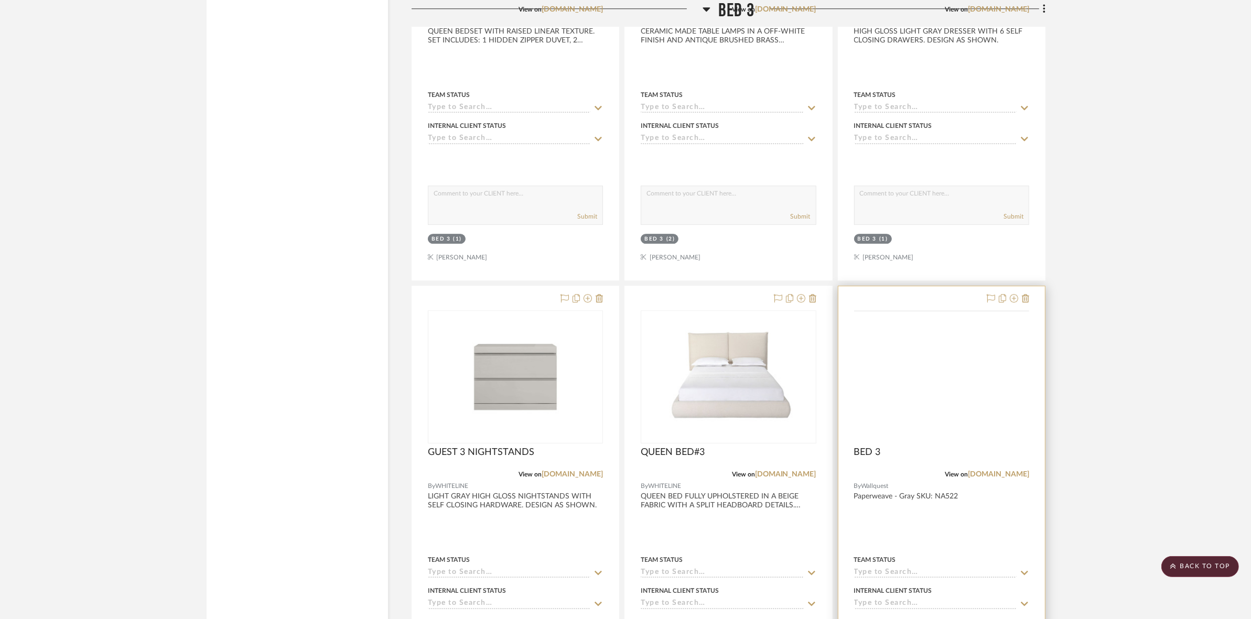
scroll to position [8935, 0]
